Goal: Navigation & Orientation: Find specific page/section

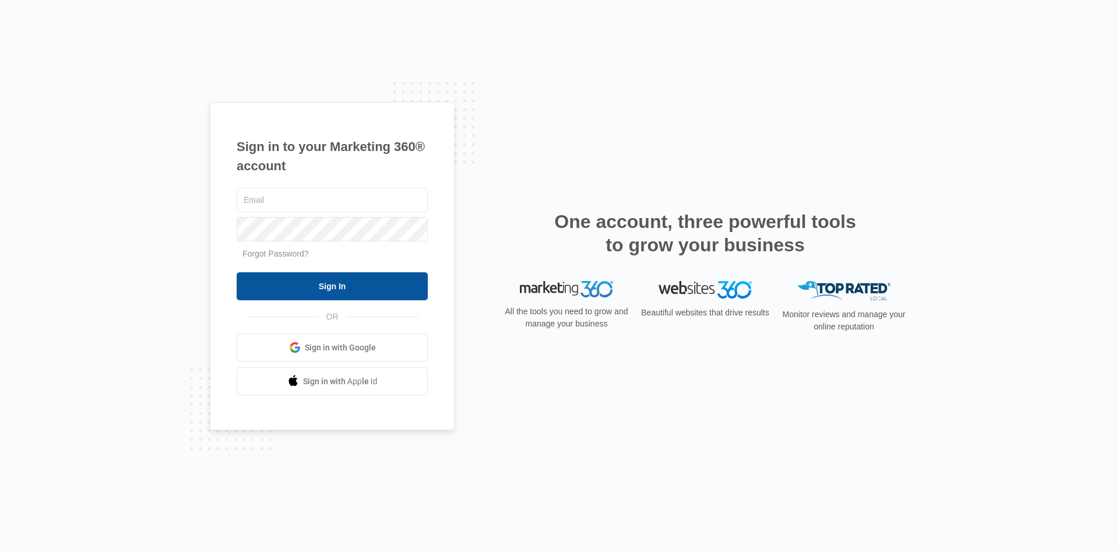
type input "[EMAIL_ADDRESS][DOMAIN_NAME]"
click at [282, 282] on input "Sign In" at bounding box center [332, 286] width 191 height 28
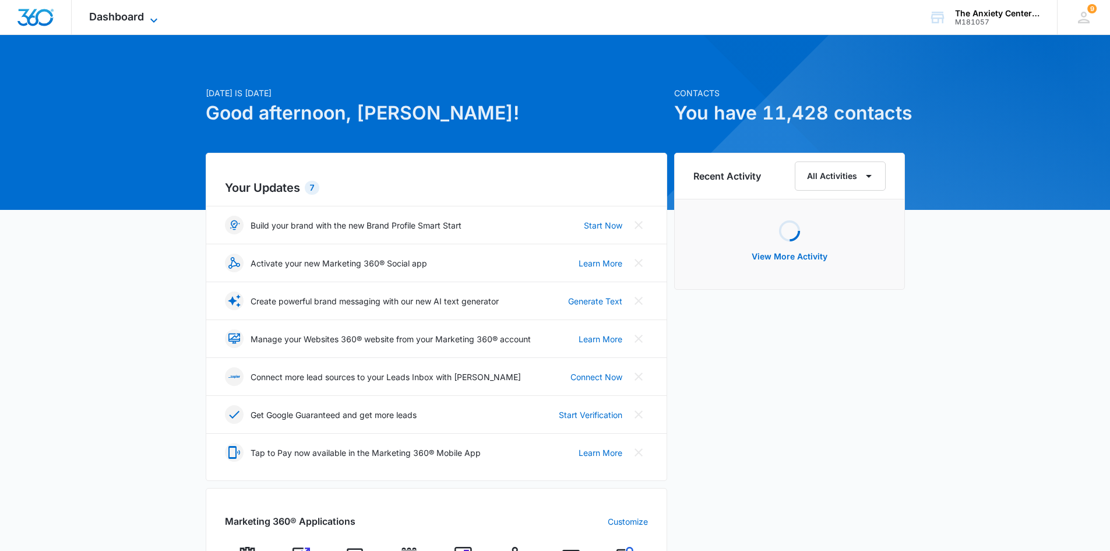
click at [152, 18] on icon at bounding box center [153, 20] width 7 height 4
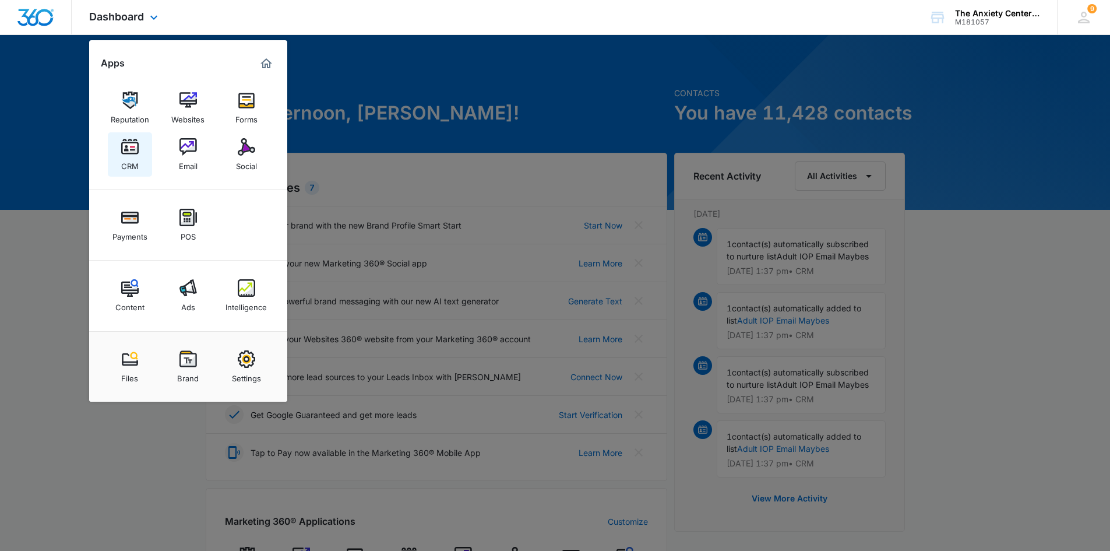
click at [134, 159] on div "CRM" at bounding box center [129, 163] width 17 height 15
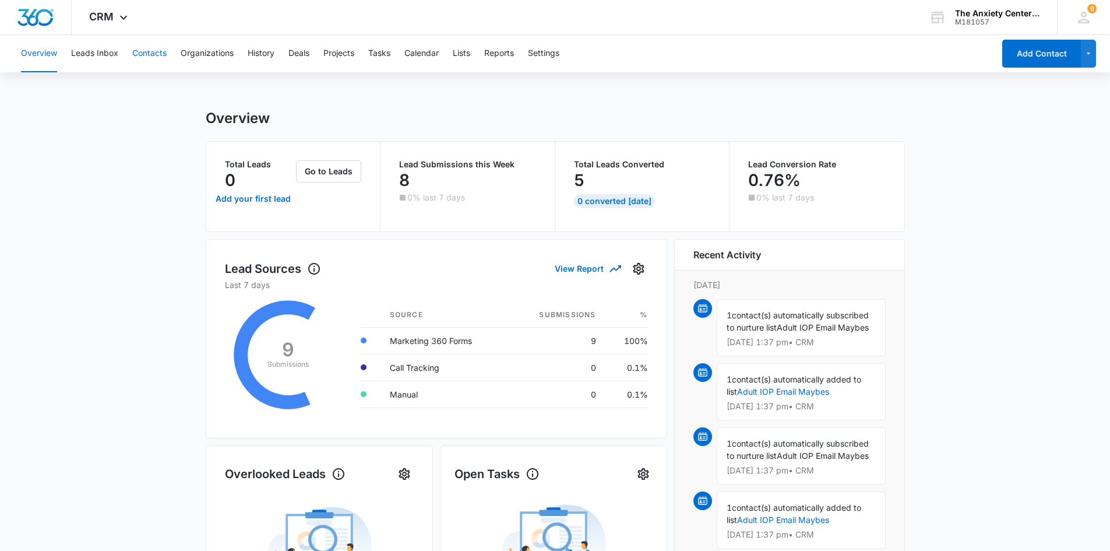
click at [151, 52] on button "Contacts" at bounding box center [149, 53] width 34 height 37
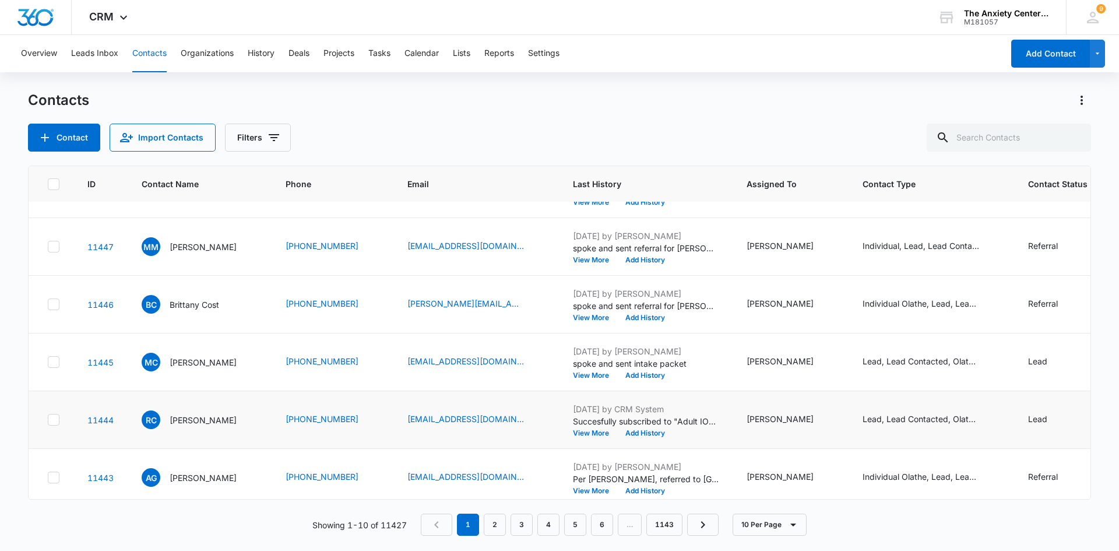
scroll to position [289, 0]
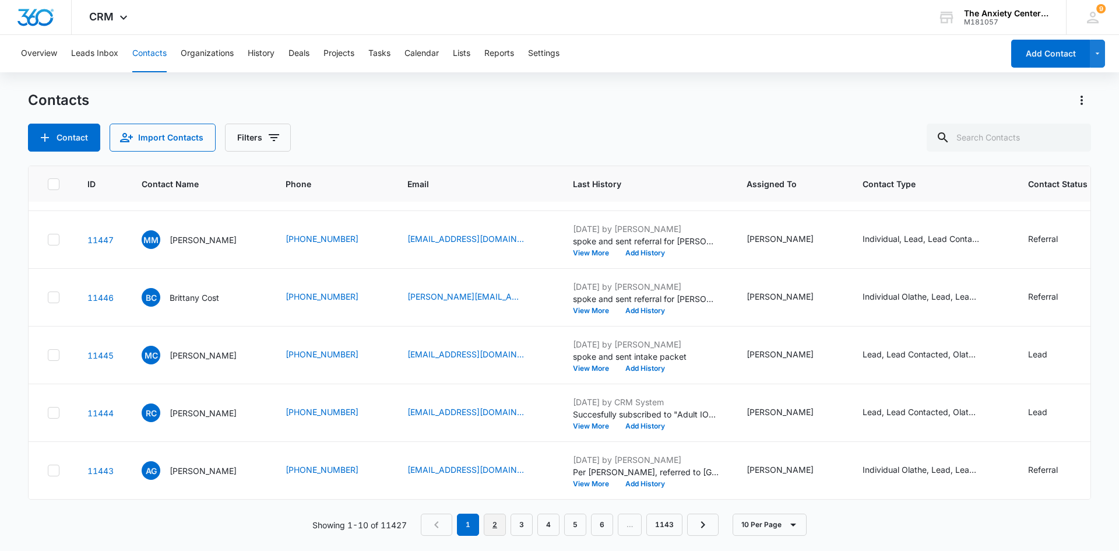
click at [501, 525] on link "2" at bounding box center [495, 525] width 22 height 22
click at [119, 17] on icon at bounding box center [124, 20] width 14 height 14
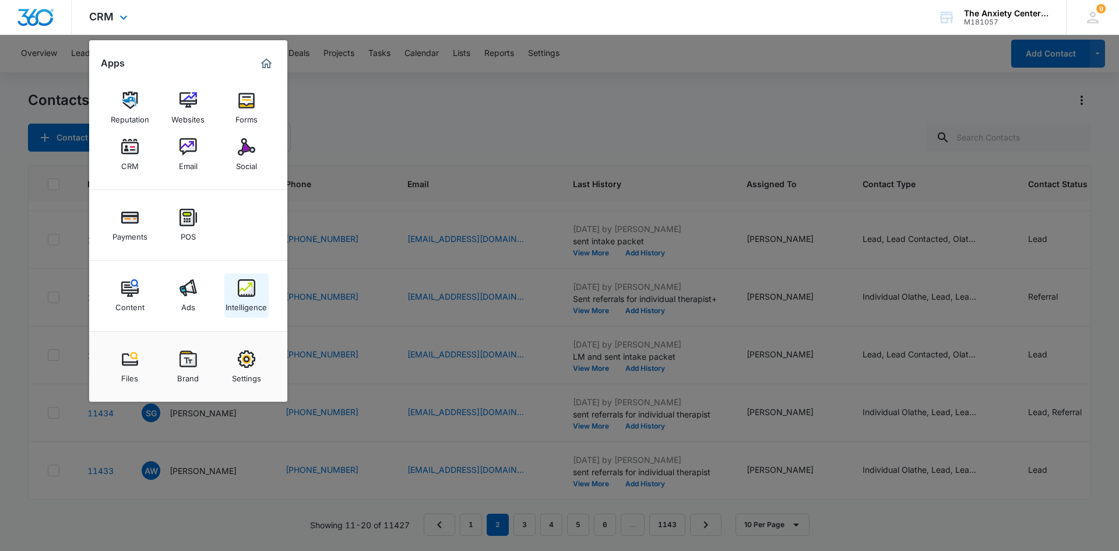
click at [255, 300] on div "Intelligence" at bounding box center [246, 304] width 41 height 15
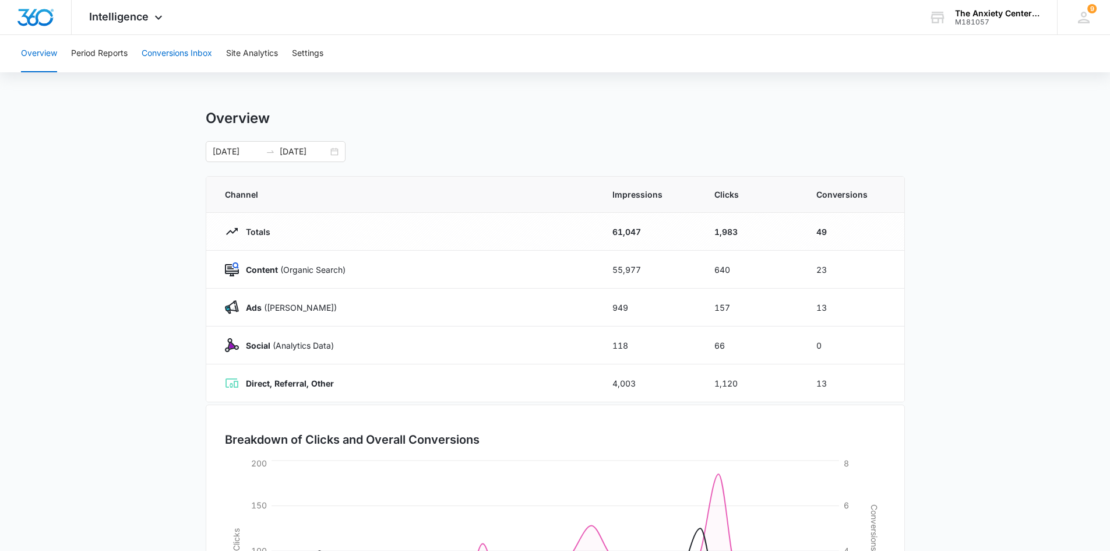
click at [184, 59] on button "Conversions Inbox" at bounding box center [177, 53] width 71 height 37
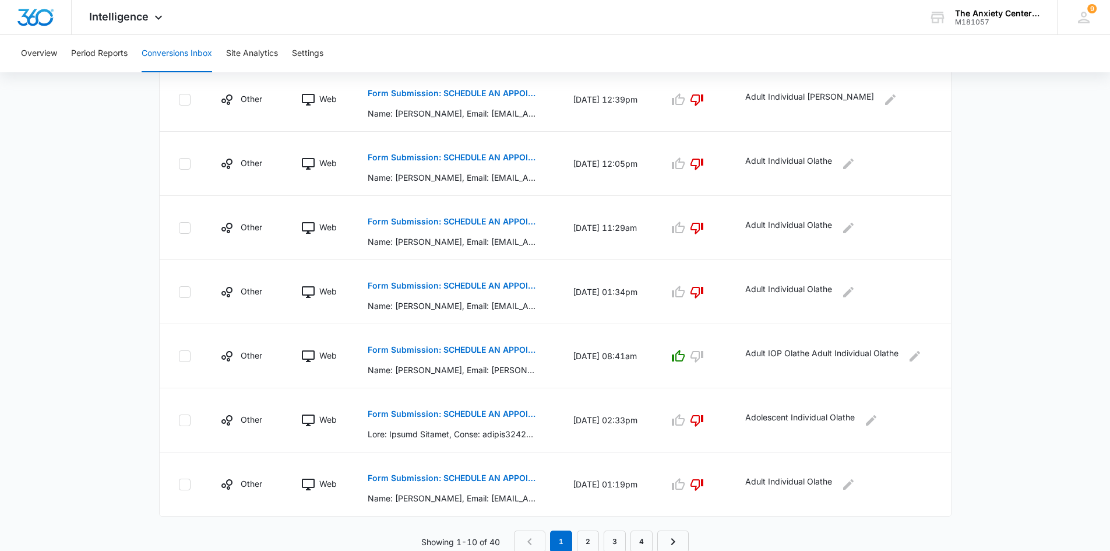
scroll to position [494, 0]
click at [590, 544] on link "2" at bounding box center [588, 540] width 22 height 22
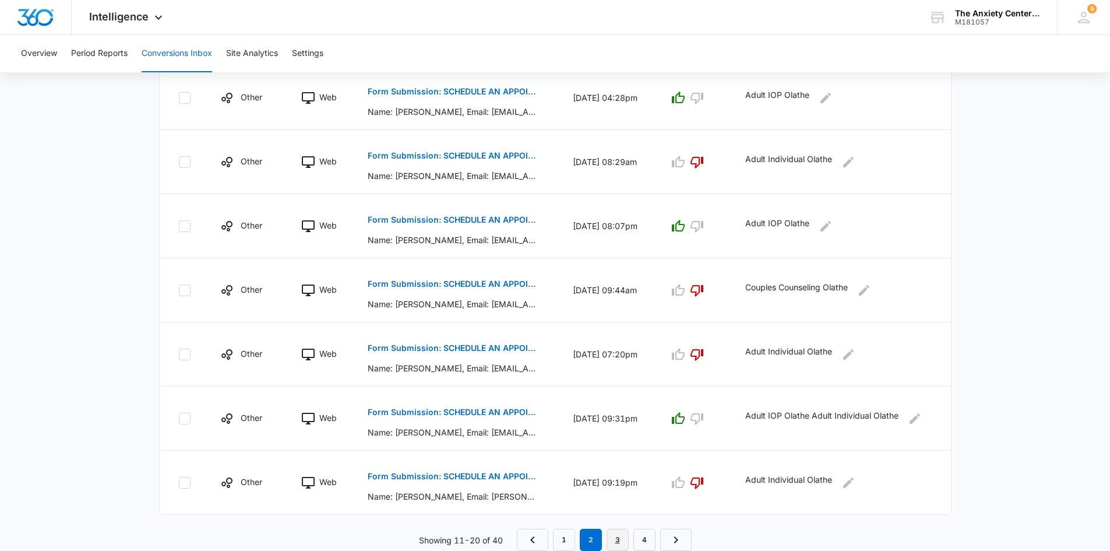
click at [613, 539] on link "3" at bounding box center [618, 540] width 22 height 22
click at [157, 16] on icon at bounding box center [159, 20] width 14 height 14
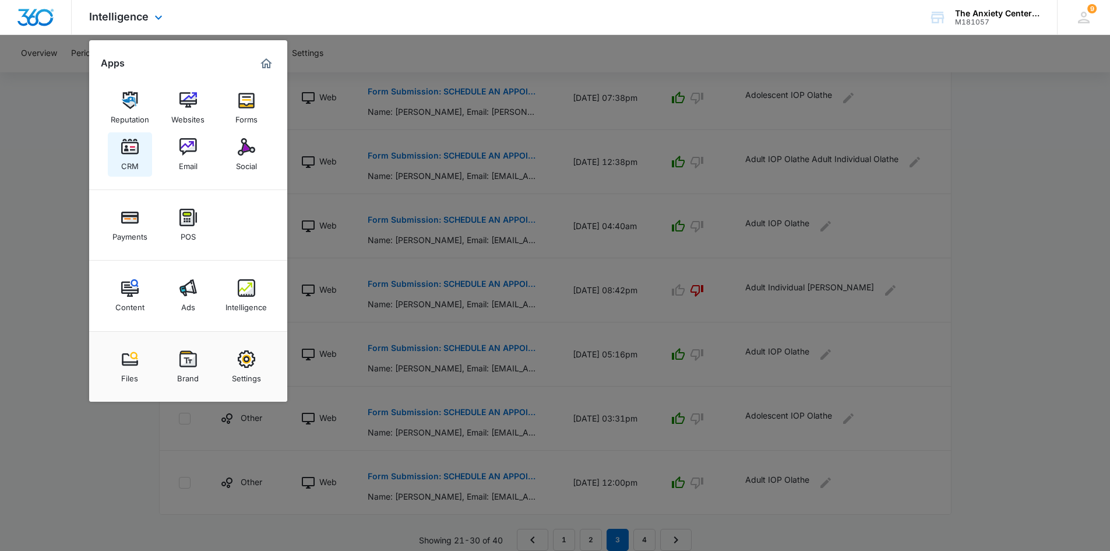
click at [137, 157] on div "CRM" at bounding box center [129, 163] width 17 height 15
